Goal: Task Accomplishment & Management: Use online tool/utility

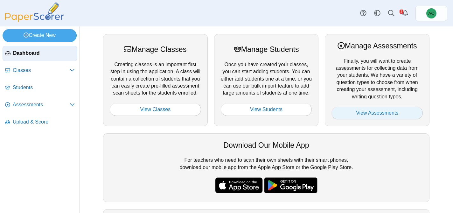
click at [370, 113] on link "View Assessments" at bounding box center [377, 113] width 91 height 13
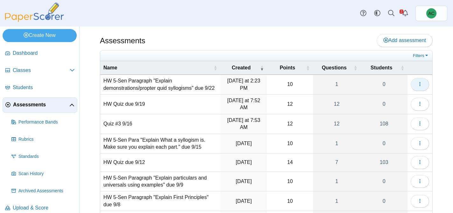
click at [421, 87] on icon "button" at bounding box center [420, 84] width 5 height 5
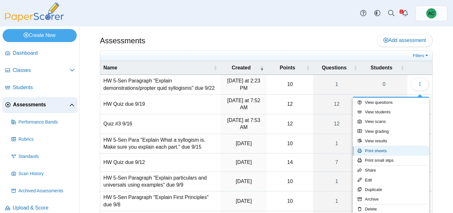
click at [392, 150] on link "Print sheets" at bounding box center [391, 151] width 76 height 10
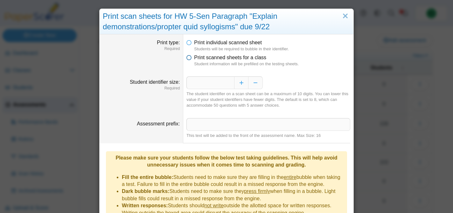
click at [199, 60] on span "Print scanned sheets for a class" at bounding box center [230, 57] width 72 height 5
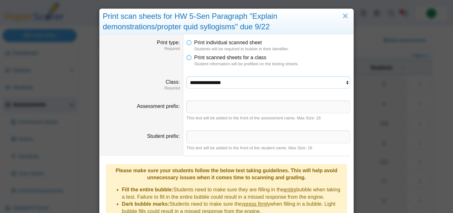
click at [205, 81] on select "**********" at bounding box center [269, 82] width 164 height 12
select select "**********"
click at [187, 76] on select "**********" at bounding box center [269, 82] width 164 height 12
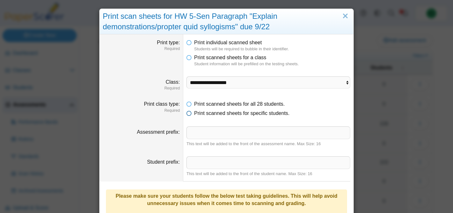
click at [213, 113] on span "Print scanned sheets for specific students." at bounding box center [242, 112] width 96 height 5
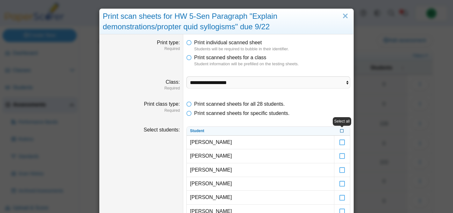
click at [342, 131] on icon at bounding box center [342, 131] width 4 height 4
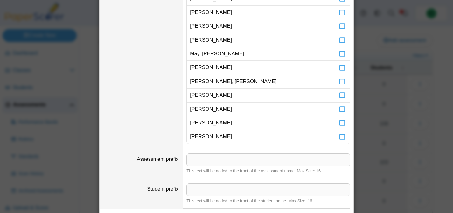
scroll to position [378, 0]
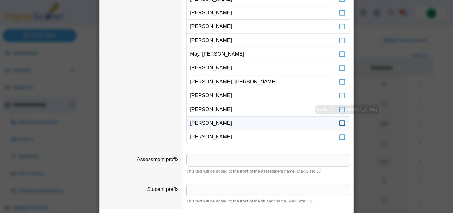
click at [343, 123] on icon at bounding box center [342, 120] width 6 height 6
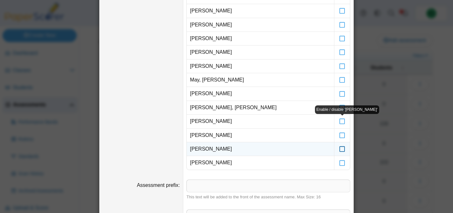
scroll to position [344, 0]
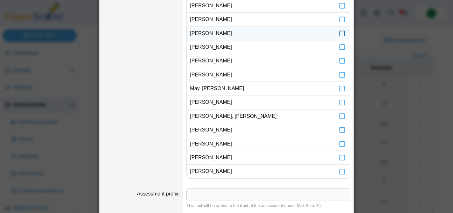
click at [344, 33] on icon at bounding box center [342, 31] width 6 height 6
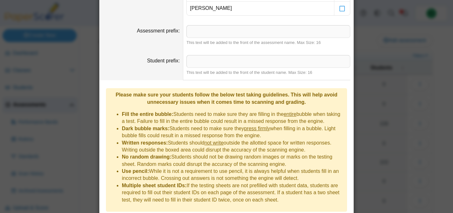
scroll to position [525, 0]
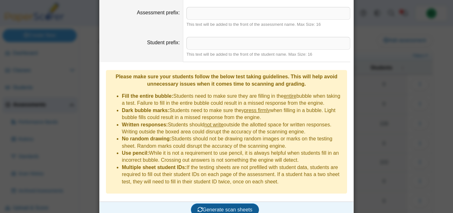
click at [234, 207] on span "Generate scan sheets" at bounding box center [225, 209] width 55 height 5
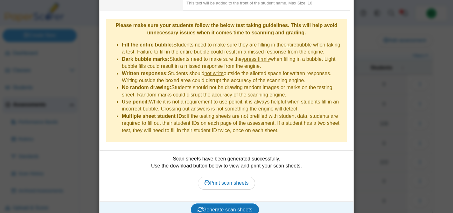
scroll to position [575, 0]
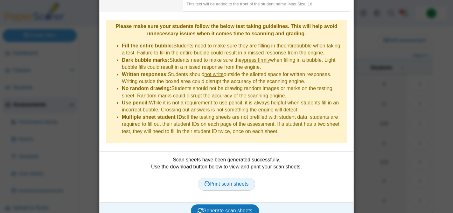
click at [228, 178] on link "Print scan sheets" at bounding box center [227, 184] width 58 height 13
